Goal: Find contact information: Find contact information

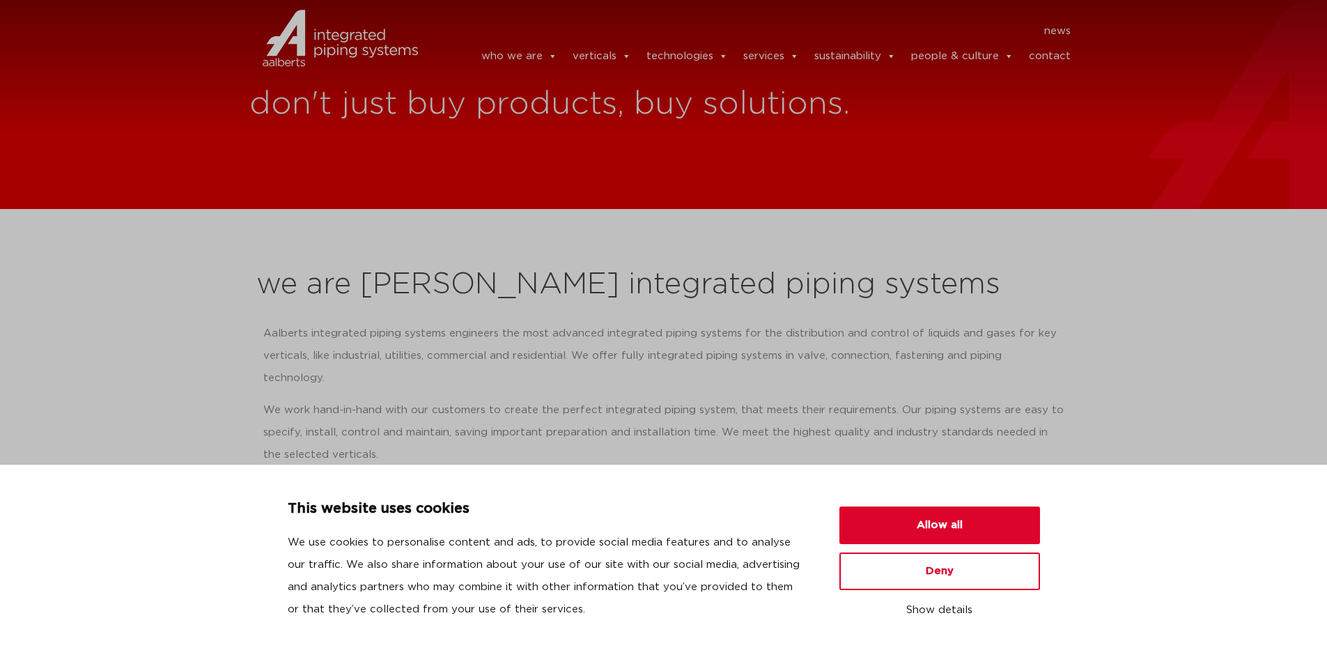
click at [1046, 62] on link "contact" at bounding box center [1050, 56] width 42 height 28
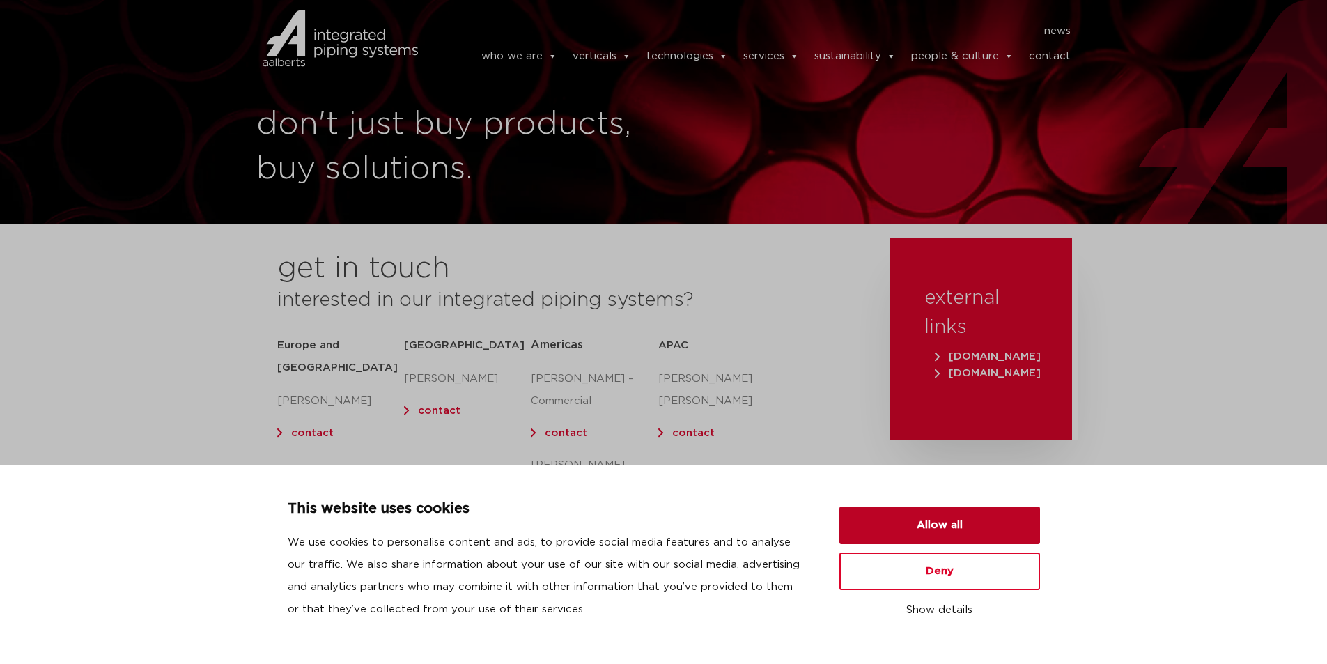
click at [935, 522] on button "Allow all" at bounding box center [939, 525] width 201 height 38
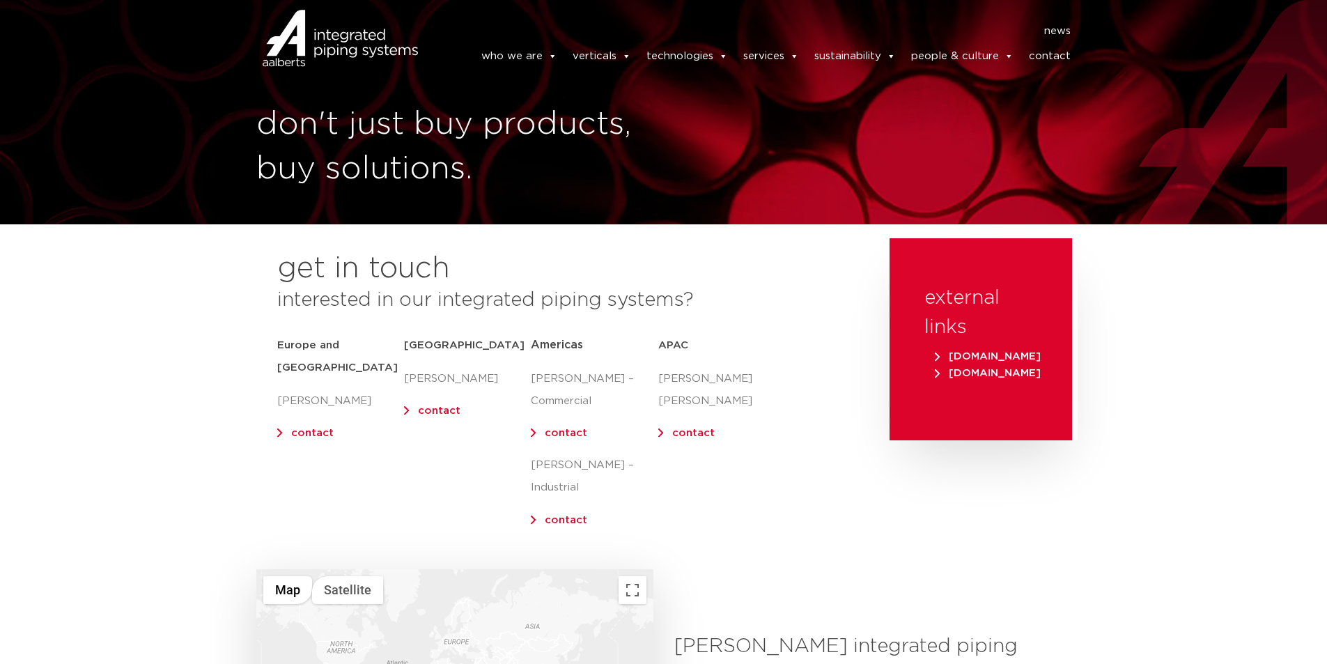
click at [1046, 56] on link "contact" at bounding box center [1050, 56] width 42 height 28
